Goal: Find specific page/section: Find specific page/section

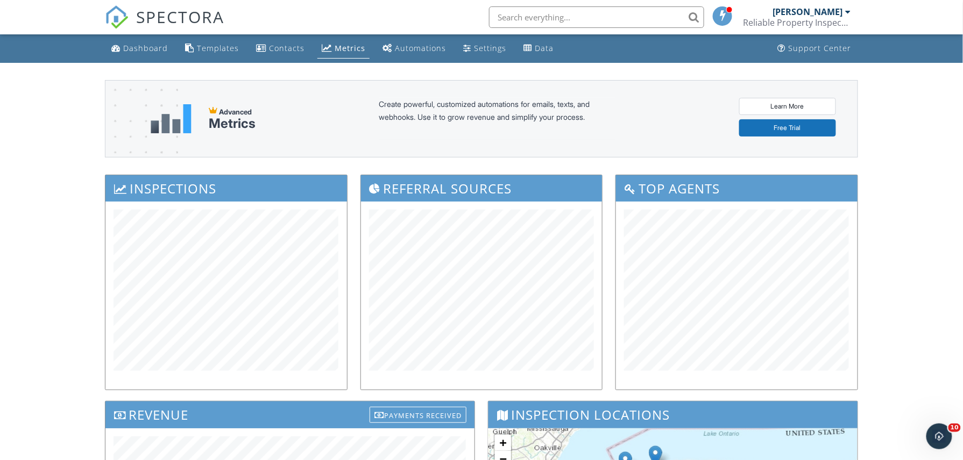
click at [557, 13] on input "text" at bounding box center [596, 17] width 215 height 22
type input "john colman"
drag, startPoint x: 440, startPoint y: 14, endPoint x: 454, endPoint y: 14, distance: 14.0
click at [440, 14] on div "SPECTORA john colman Gregory Podsiadlo Reliable Property Inspections of WNY, LL…" at bounding box center [481, 17] width 753 height 34
click at [560, 13] on input "john colman" at bounding box center [596, 17] width 215 height 22
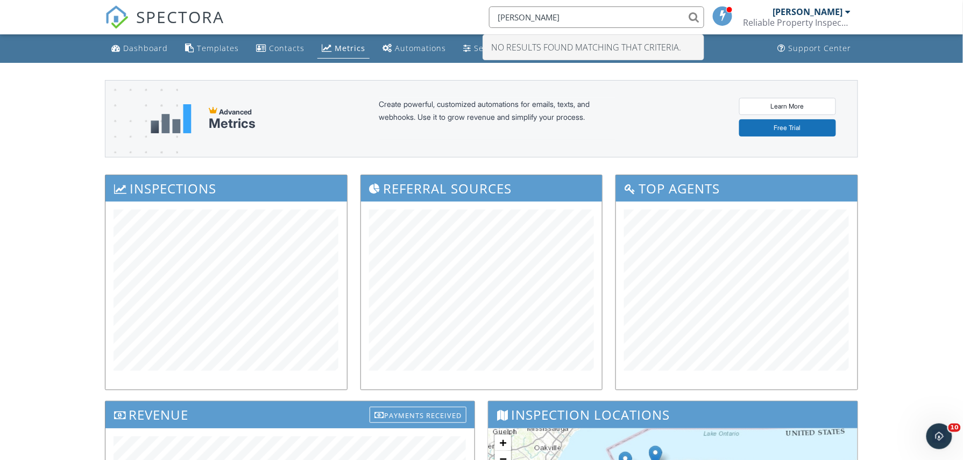
click at [151, 34] on div "SPECTORA" at bounding box center [164, 17] width 119 height 34
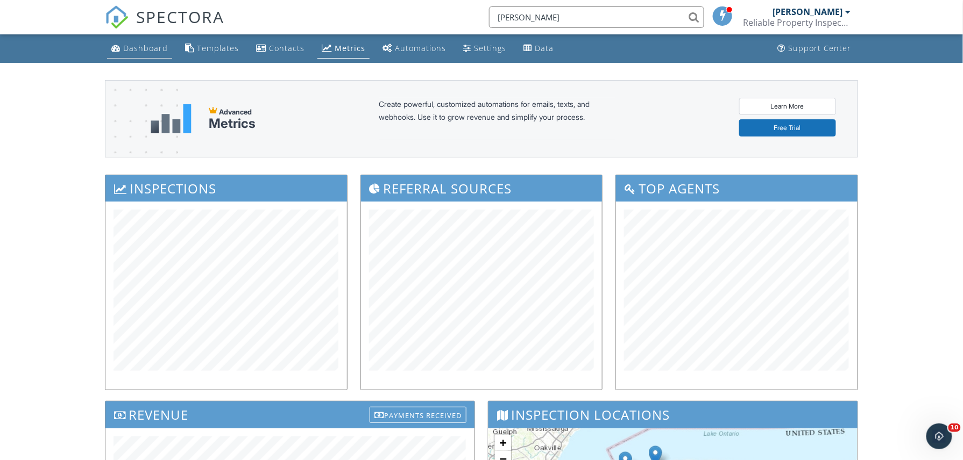
click at [141, 46] on div "Dashboard" at bounding box center [145, 48] width 45 height 10
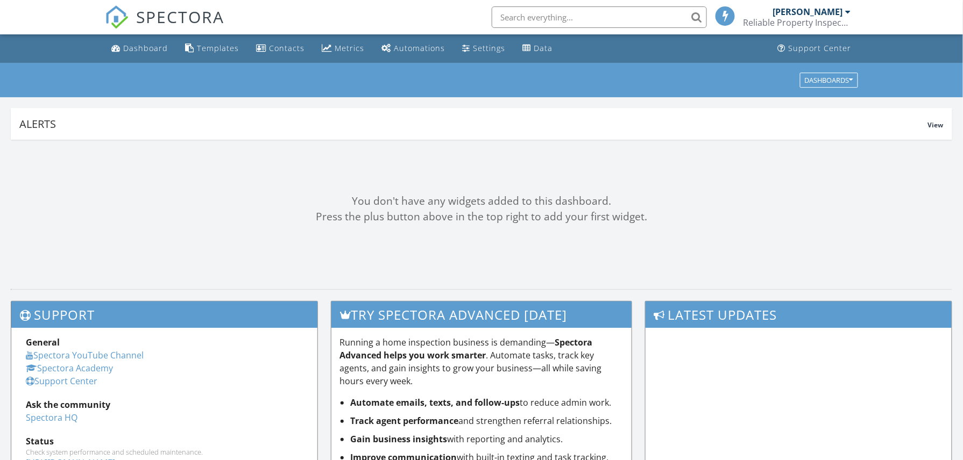
click at [526, 13] on input "text" at bounding box center [599, 17] width 215 height 22
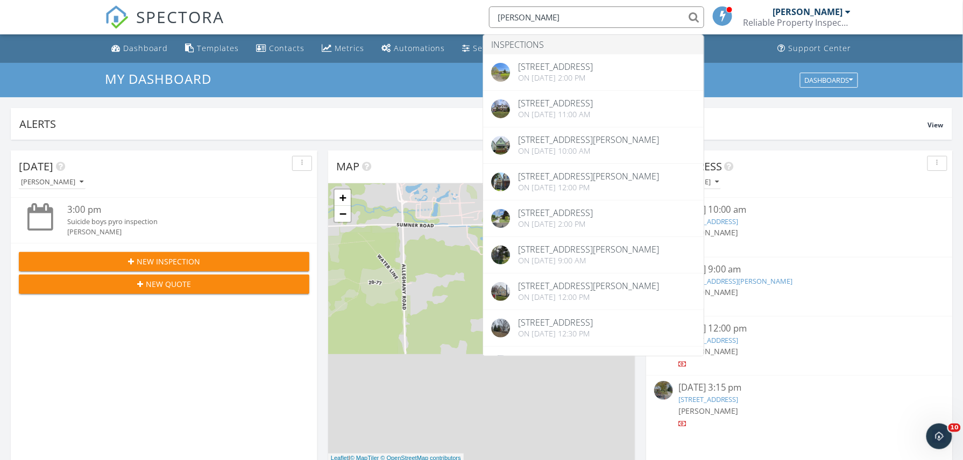
type input "john"
click at [356, 9] on div "SPECTORA john Inspections 11914 Clinton St, Alden, NY 14004 On 07/25/2025 at 2:…" at bounding box center [481, 17] width 753 height 34
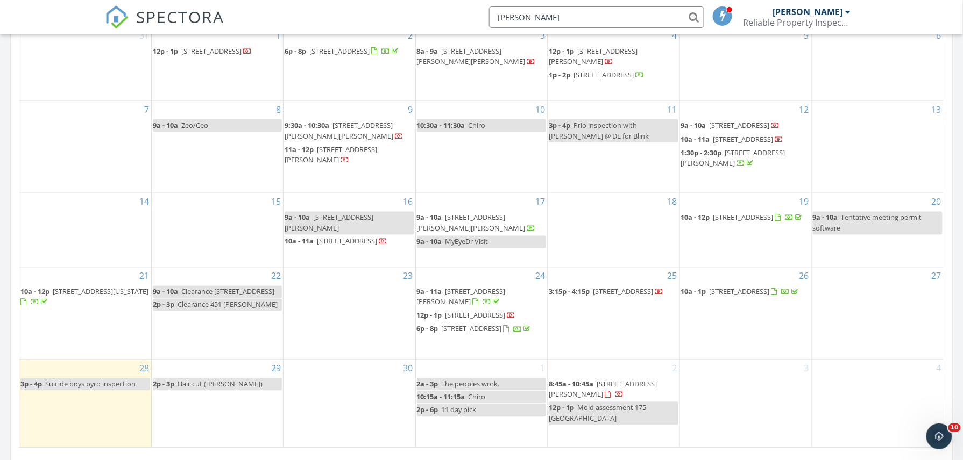
scroll to position [717, 0]
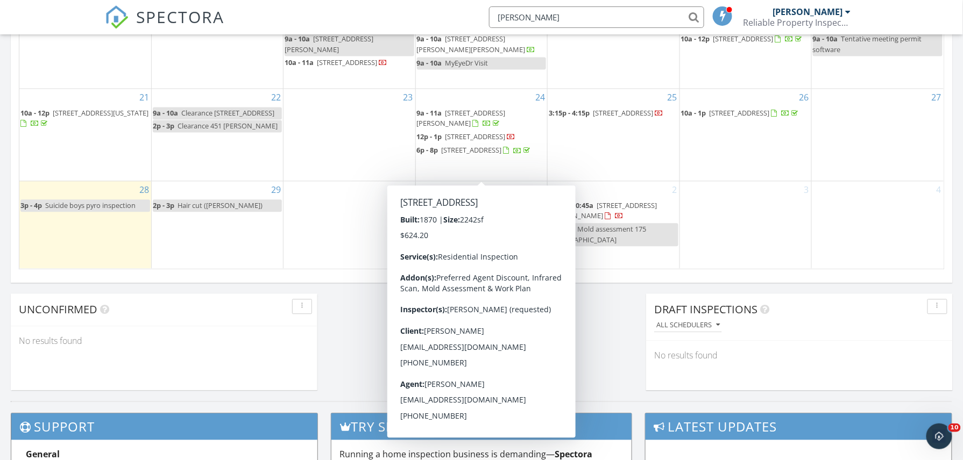
click at [502, 155] on span "294 Two Rod Rd, Lancaster 14086" at bounding box center [472, 151] width 60 height 10
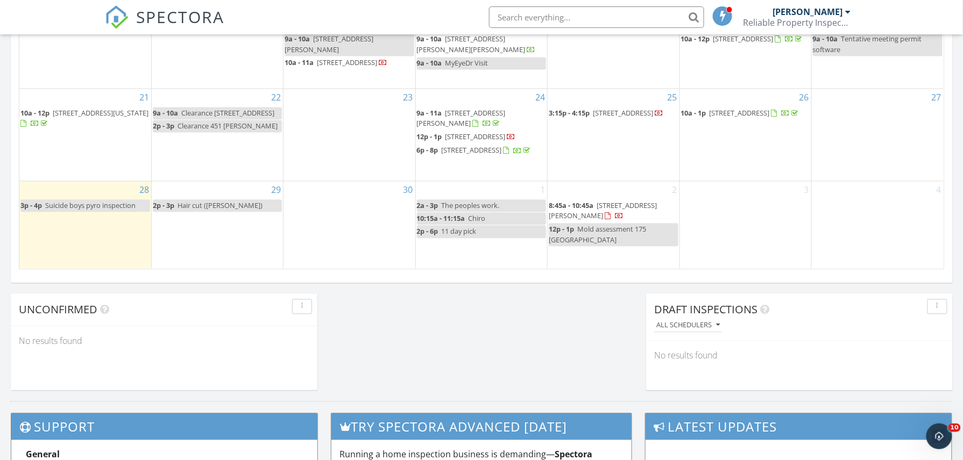
click at [496, 110] on span "[STREET_ADDRESS][PERSON_NAME]" at bounding box center [461, 119] width 89 height 20
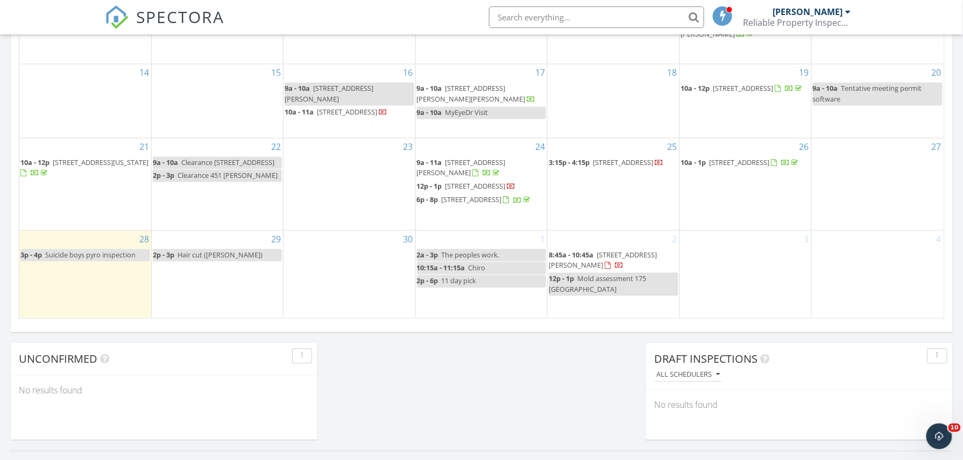
scroll to position [645, 0]
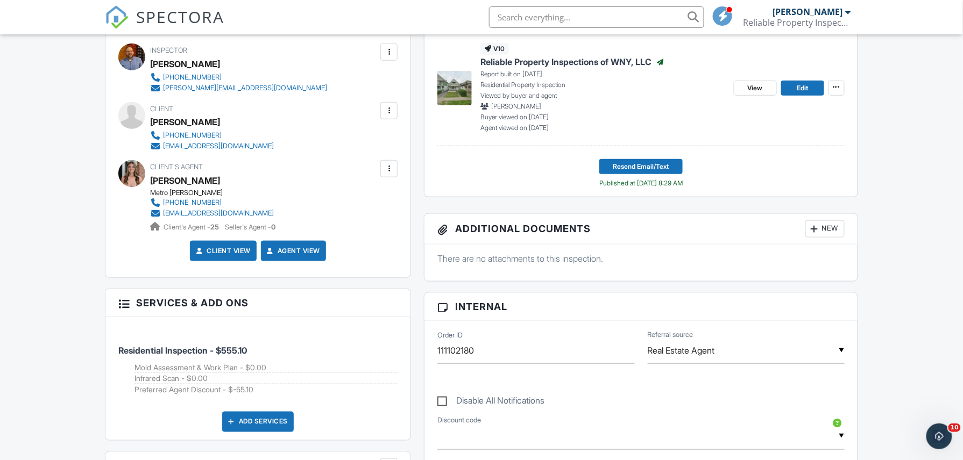
scroll to position [287, 0]
